Goal: Transaction & Acquisition: Purchase product/service

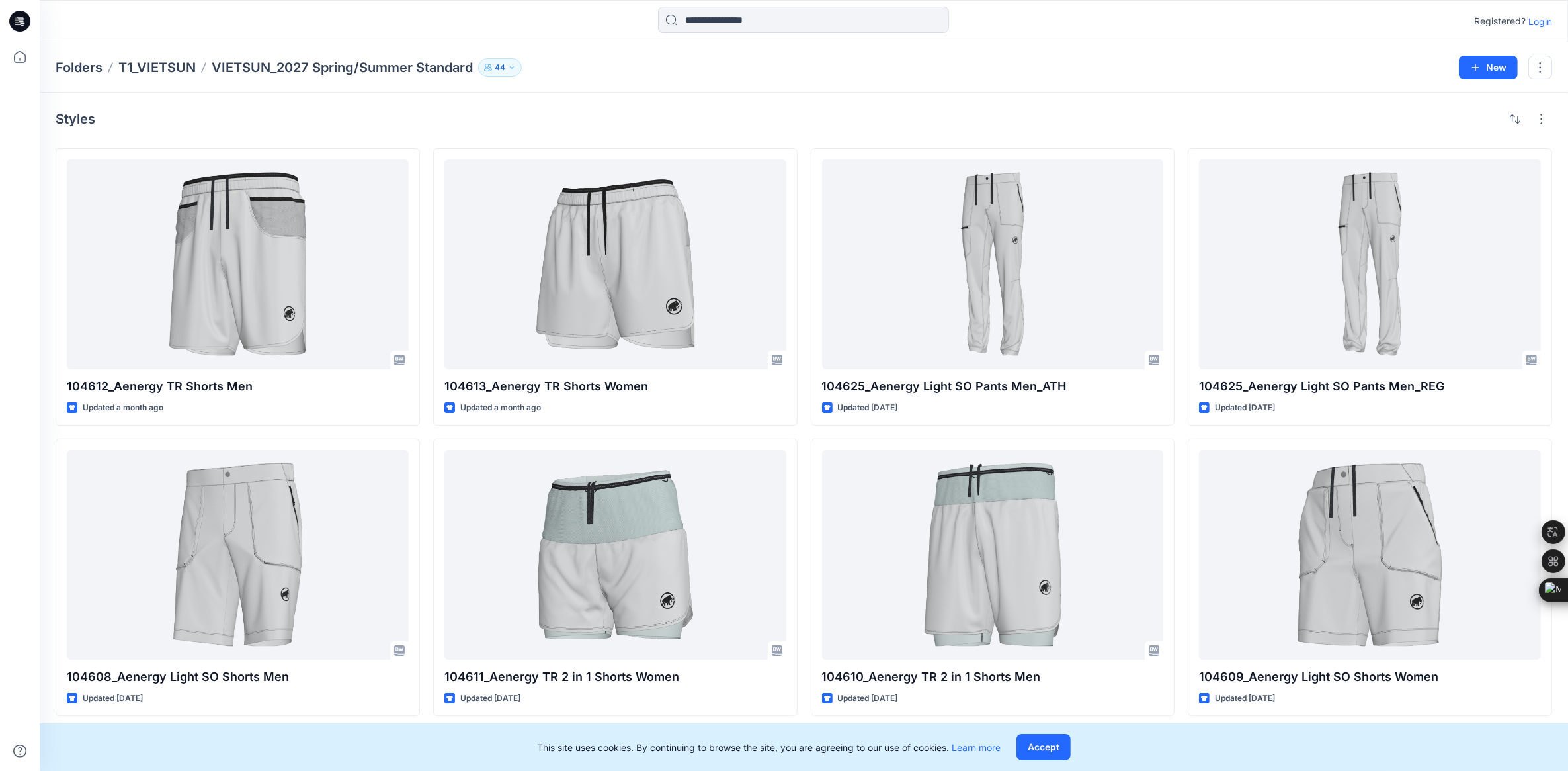
click at [1538, 27] on p "Login" at bounding box center [1540, 21] width 24 height 14
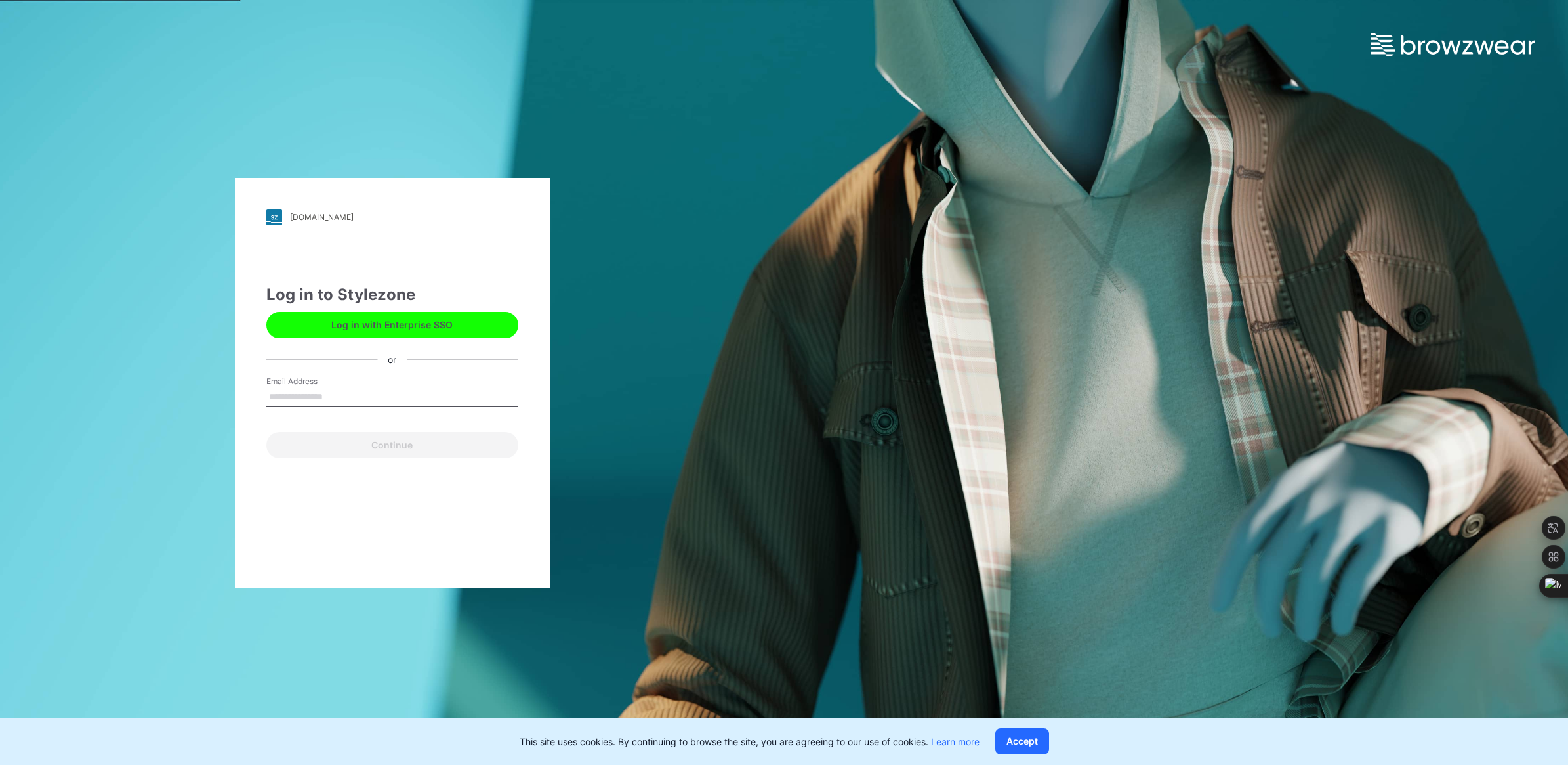
click at [324, 398] on input "Email Address" at bounding box center [392, 397] width 252 height 20
type input "**********"
click at [361, 445] on button "Continue" at bounding box center [392, 445] width 252 height 26
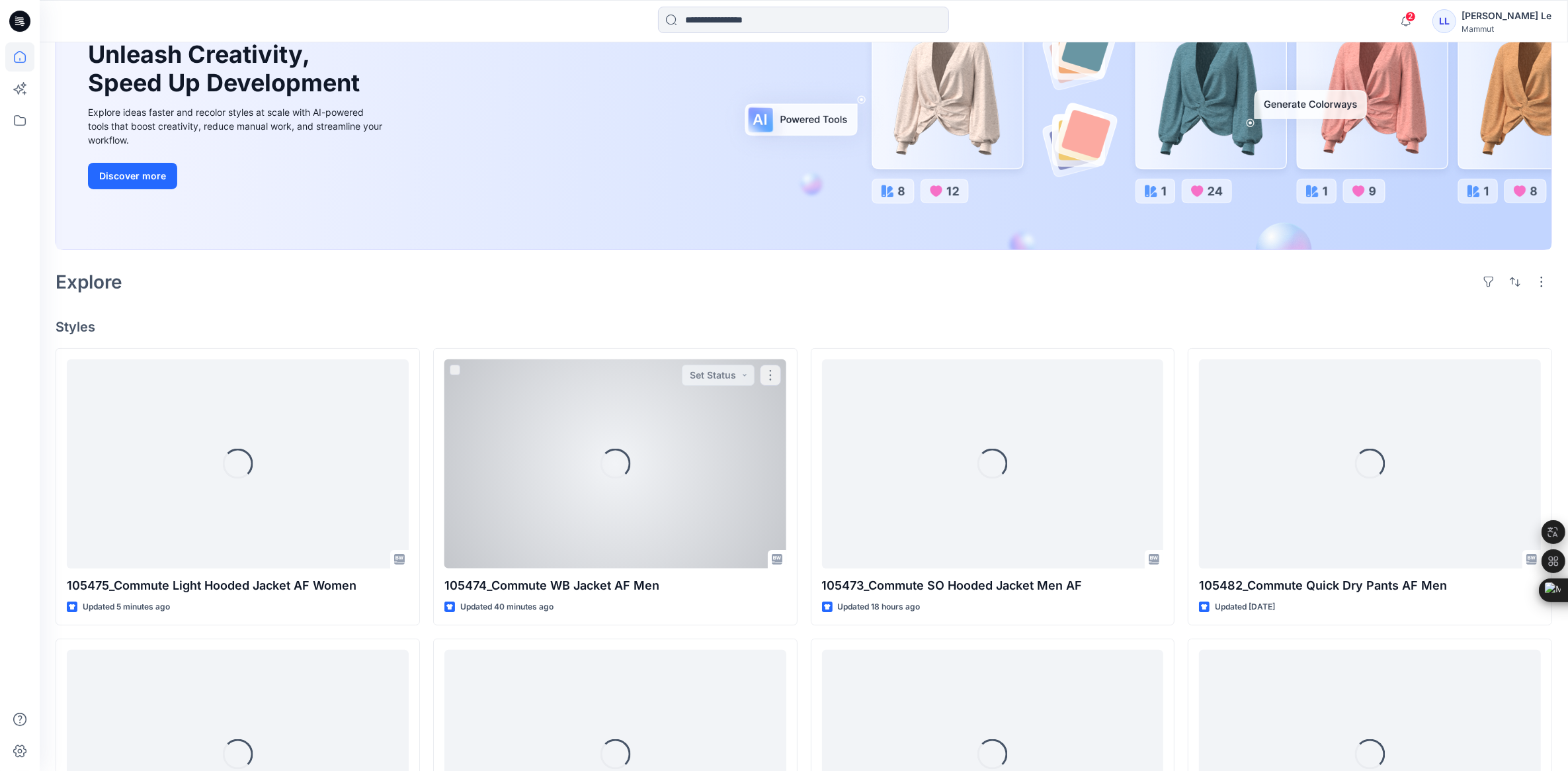
scroll to position [165, 0]
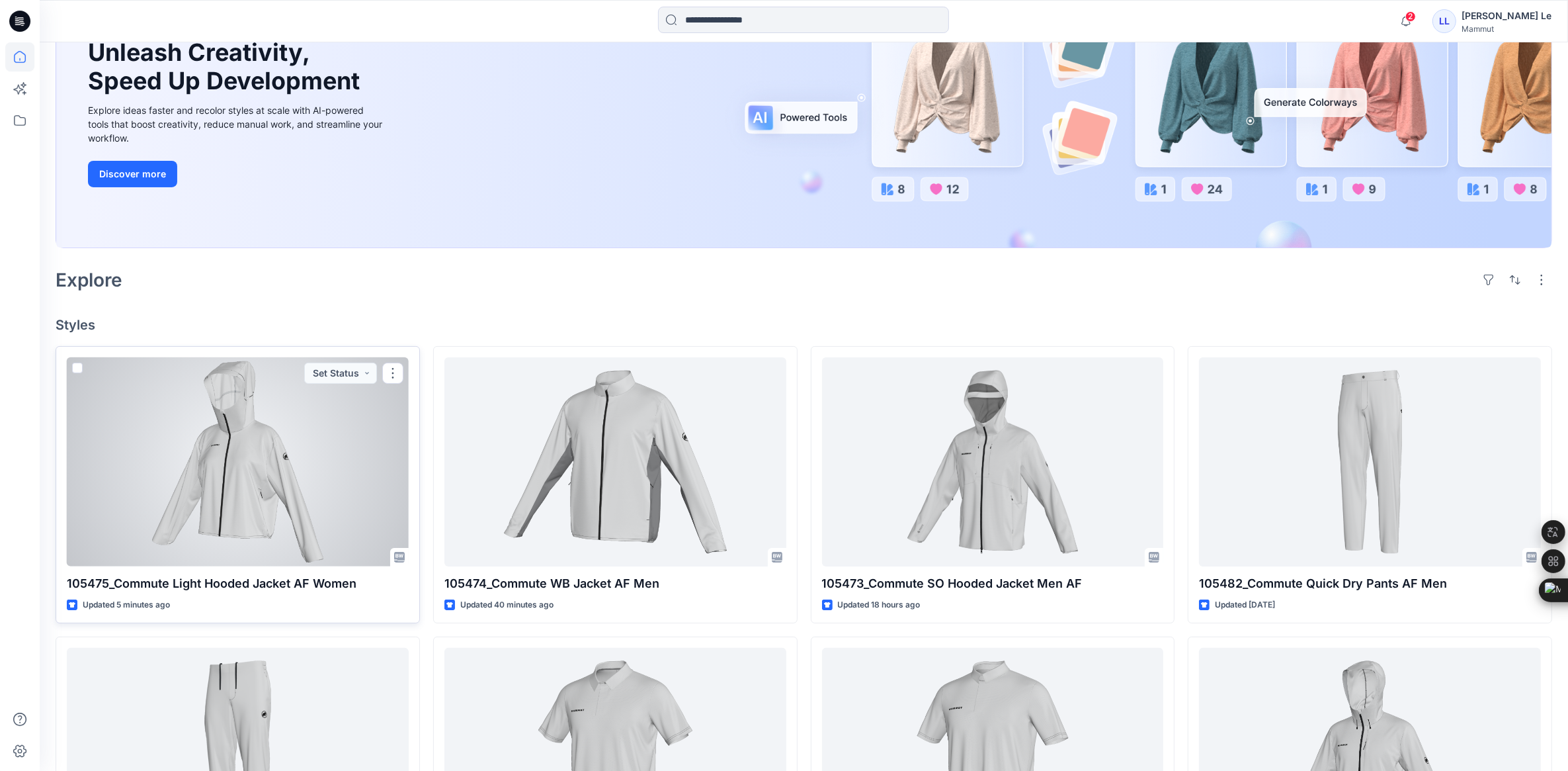
click at [251, 450] on div at bounding box center [238, 462] width 342 height 210
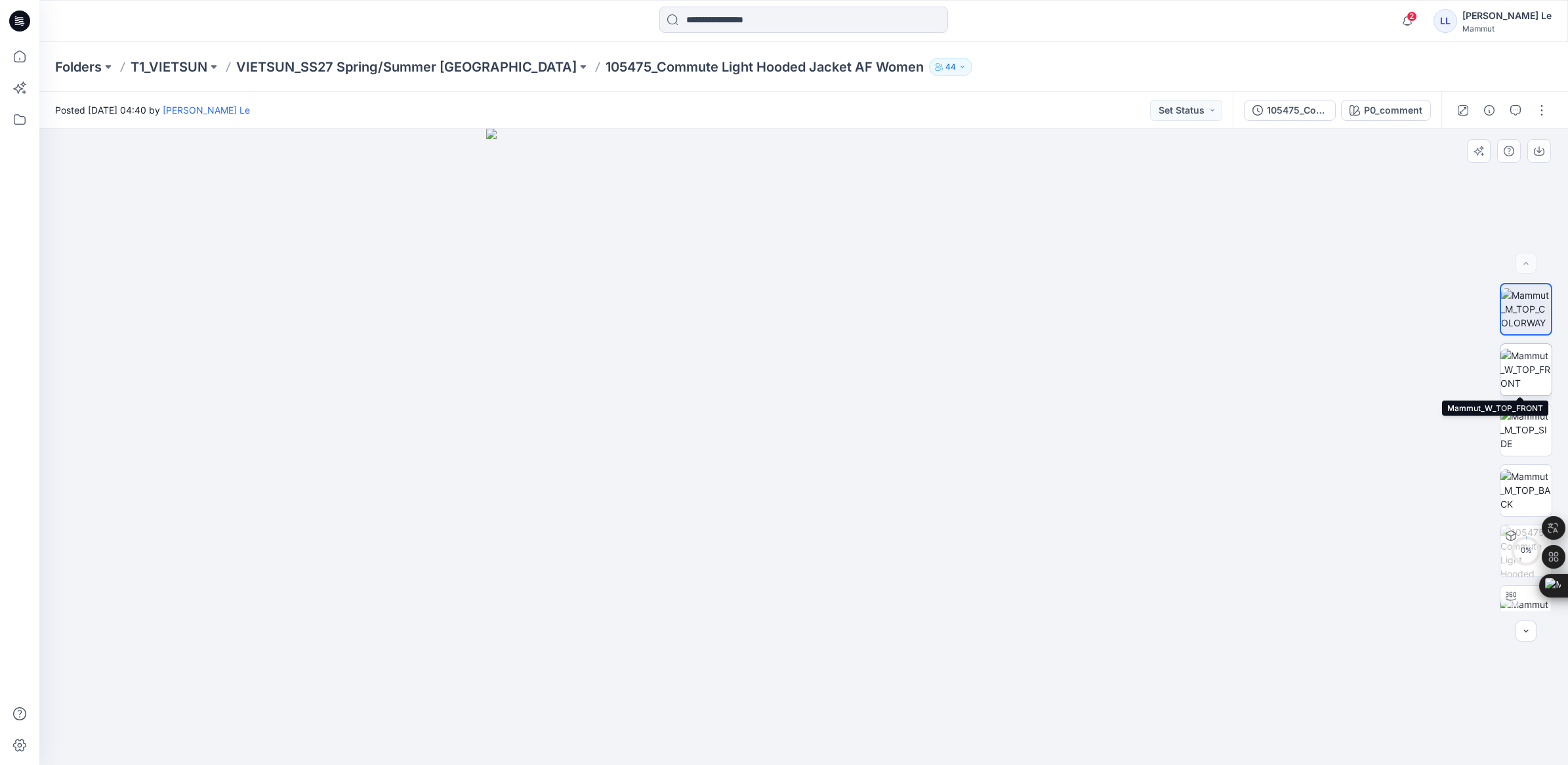
click at [1524, 368] on img at bounding box center [1526, 369] width 51 height 41
click at [1501, 426] on img at bounding box center [1526, 430] width 51 height 41
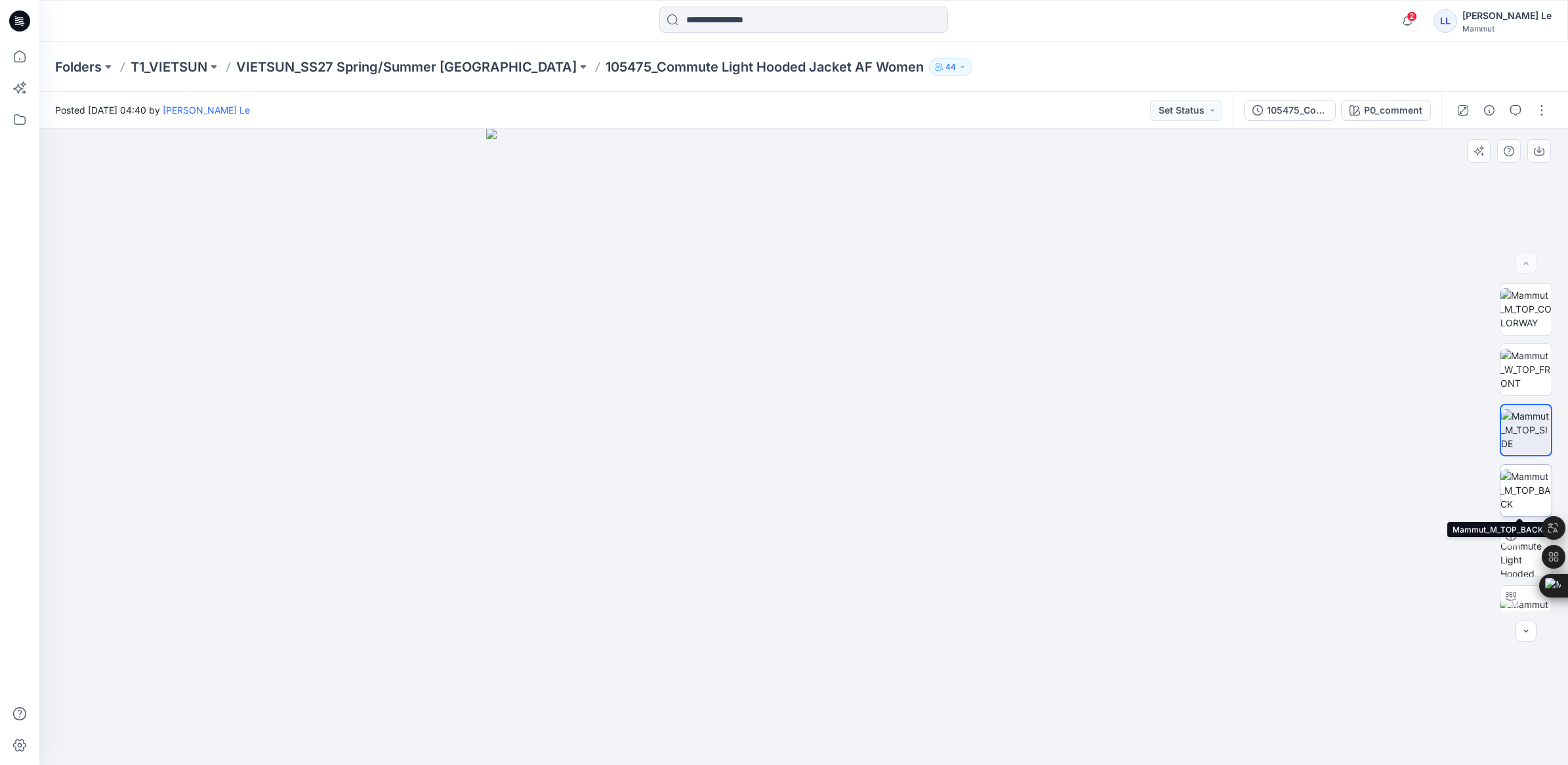
click at [1511, 472] on img at bounding box center [1526, 490] width 51 height 41
click at [1515, 355] on img at bounding box center [1526, 369] width 51 height 41
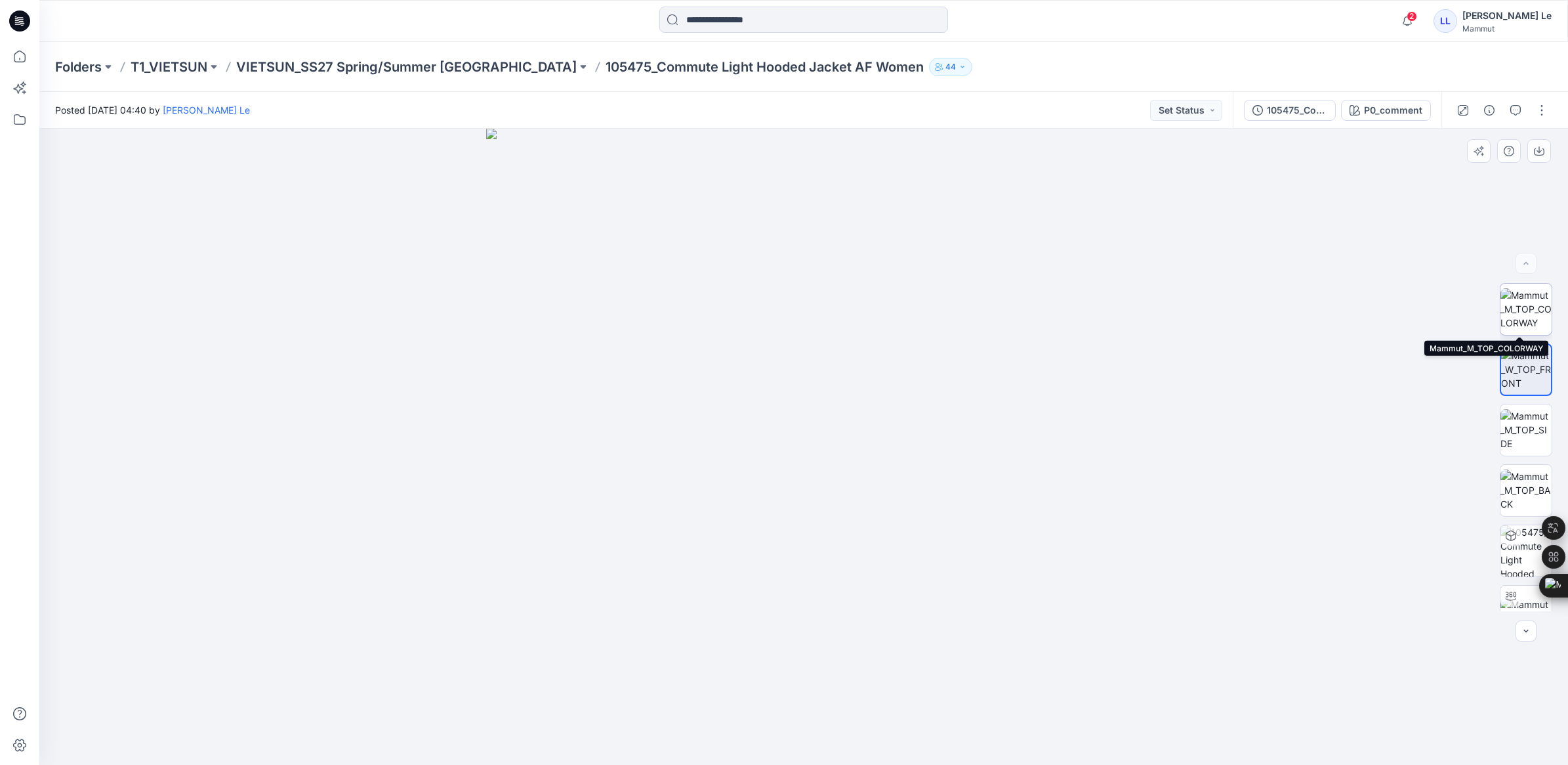
click at [1523, 310] on img at bounding box center [1526, 308] width 51 height 41
click at [1530, 370] on img at bounding box center [1526, 369] width 51 height 41
